Goal: Task Accomplishment & Management: Use online tool/utility

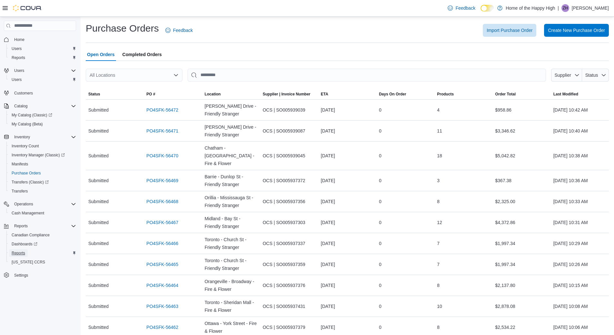
click at [25, 253] on span "Reports" at bounding box center [19, 252] width 14 height 5
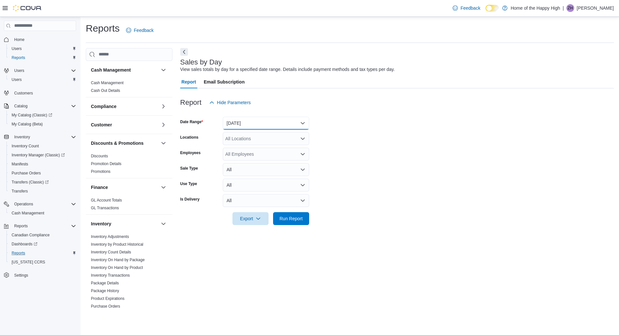
click at [237, 128] on button "[DATE]" at bounding box center [266, 123] width 86 height 13
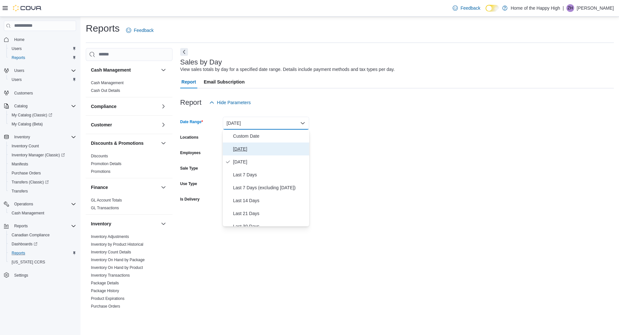
click at [242, 151] on span "[DATE]" at bounding box center [270, 149] width 74 height 8
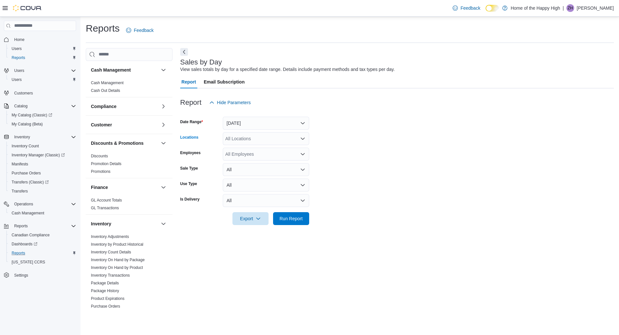
click at [280, 138] on div "All Locations" at bounding box center [266, 138] width 86 height 13
type input "****"
click at [279, 150] on span "Toronto - [PERSON_NAME] Ave - Friendly Stranger" at bounding box center [301, 149] width 103 height 6
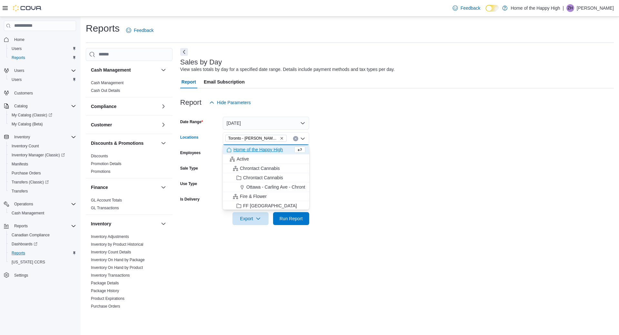
click at [367, 192] on form "Date Range [DATE] Locations [GEOGRAPHIC_DATA] - [PERSON_NAME][GEOGRAPHIC_DATA] …" at bounding box center [397, 167] width 434 height 116
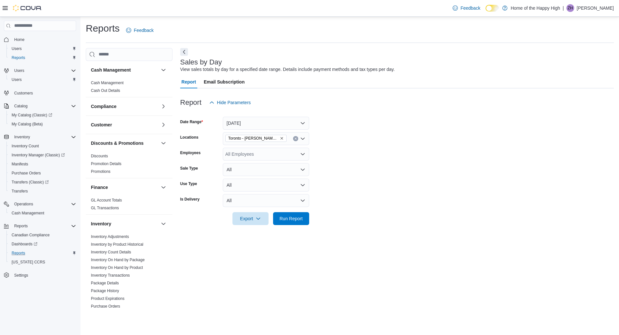
click at [288, 211] on div at bounding box center [397, 209] width 434 height 5
click at [288, 217] on span "Run Report" at bounding box center [291, 218] width 23 height 6
